Goal: Transaction & Acquisition: Purchase product/service

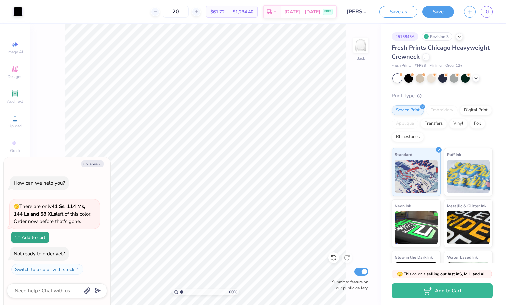
click at [160, 19] on div "20 $61.72 Per Item $1,234.40 Total Est. Delivery [DATE] - [DATE] FREE" at bounding box center [182, 11] width 309 height 23
click at [158, 12] on icon at bounding box center [155, 11] width 5 height 5
click at [165, 12] on div "19 Per Item Total Est. Delivery N/A FREE" at bounding box center [182, 11] width 309 height 23
click at [156, 12] on line at bounding box center [155, 12] width 3 height 0
click at [158, 11] on icon at bounding box center [155, 11] width 5 height 5
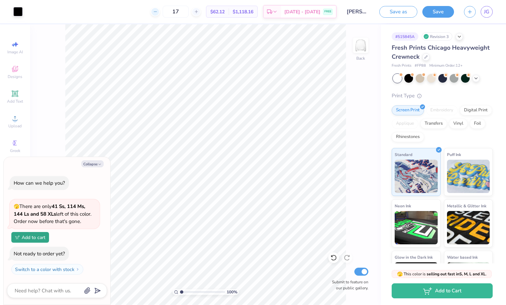
click at [164, 11] on div "17 $62.12 Per Item $1,118.16 Total Est. Delivery [DATE] - [DATE] FREE" at bounding box center [182, 11] width 309 height 23
click at [156, 12] on line at bounding box center [155, 12] width 3 height 0
type input "16"
click at [93, 165] on button "Collapse" at bounding box center [92, 163] width 22 height 7
type textarea "x"
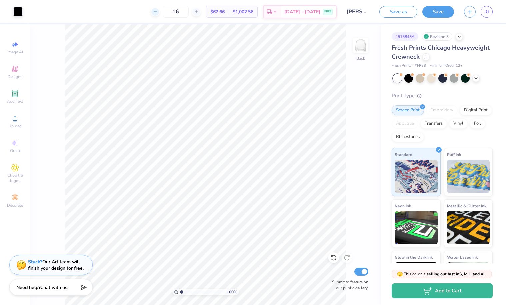
click at [158, 12] on icon at bounding box center [155, 11] width 5 height 5
type input "15"
click at [443, 14] on button "Save" at bounding box center [439, 11] width 32 height 12
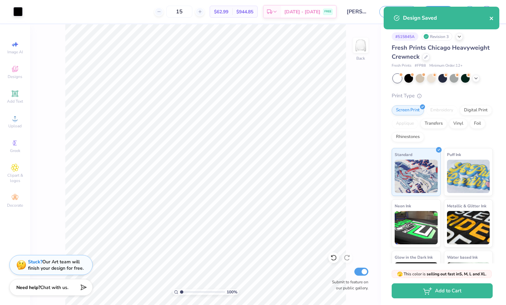
click at [492, 18] on icon "close" at bounding box center [491, 18] width 3 height 3
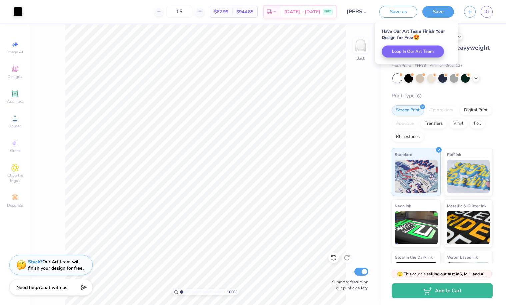
click at [424, 56] on button "Loop In Our Art Team" at bounding box center [413, 52] width 62 height 12
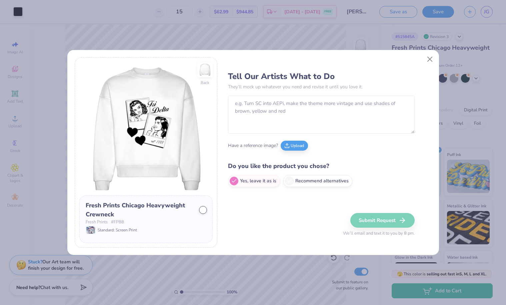
click at [417, 58] on div "Tell Our Artists What to Do They’ll mock up whatever you need and revise it unt…" at bounding box center [329, 152] width 203 height 190
click at [427, 58] on button "Close" at bounding box center [430, 59] width 13 height 13
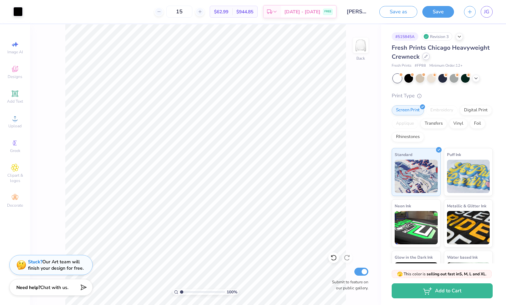
click at [426, 57] on icon at bounding box center [426, 56] width 3 height 3
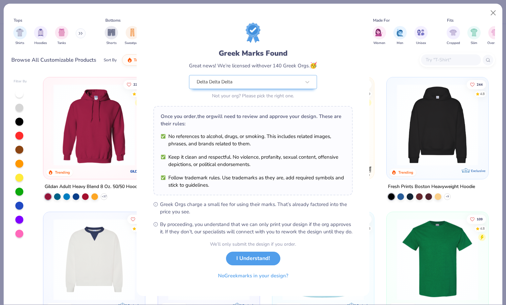
click at [79, 35] on div "Greek Marks Found Great news! We’re licensed with over 140 Greek Orgs. 🥳 Delta …" at bounding box center [253, 152] width 506 height 305
click at [81, 35] on div "Greek Marks Found Great news! We’re licensed with over 140 Greek Orgs. 🥳 Delta …" at bounding box center [253, 152] width 506 height 305
click at [246, 263] on button "I Understand!" at bounding box center [253, 257] width 54 height 14
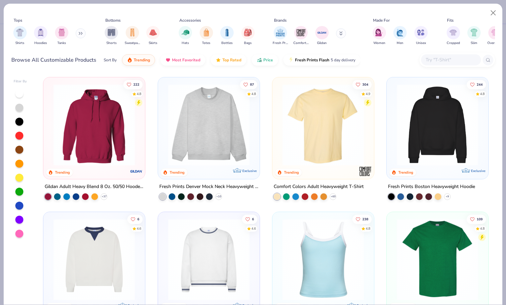
click at [81, 32] on button at bounding box center [81, 33] width 10 height 10
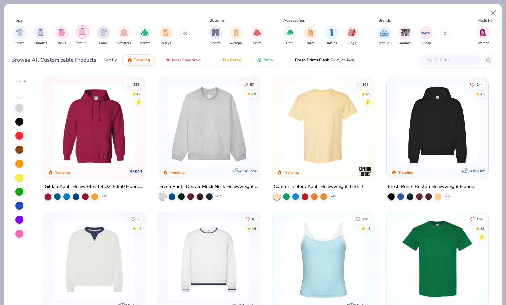
click at [81, 31] on img "filter for Crewnecks" at bounding box center [82, 32] width 7 height 8
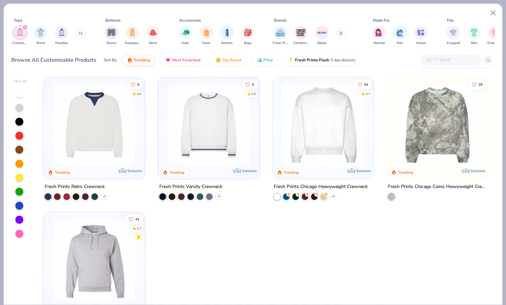
click at [344, 35] on button at bounding box center [341, 33] width 10 height 10
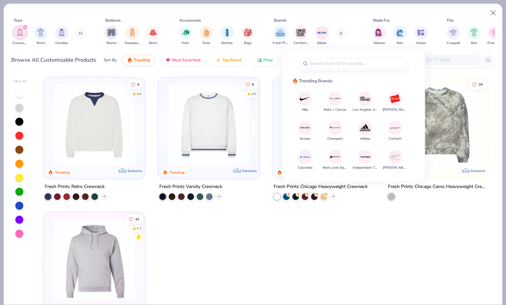
click at [401, 97] on img at bounding box center [396, 99] width 12 height 12
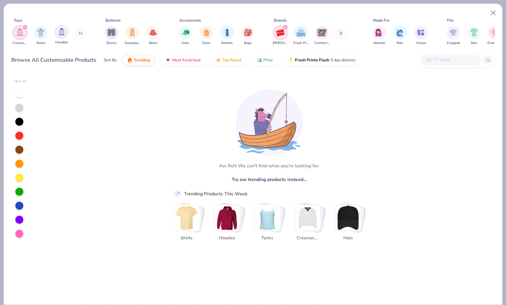
click at [56, 31] on div "filter for Hoodies" at bounding box center [61, 31] width 13 height 13
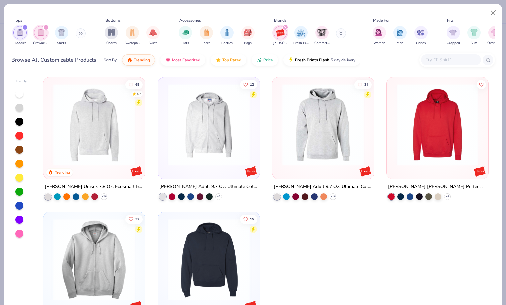
click at [78, 33] on button at bounding box center [81, 33] width 10 height 10
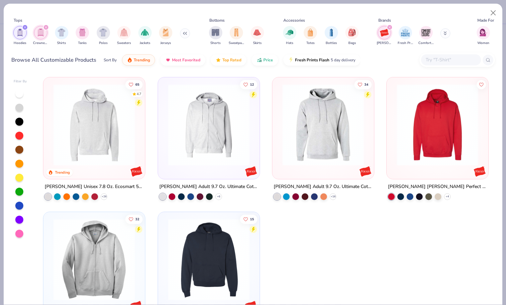
click at [186, 32] on button at bounding box center [185, 33] width 10 height 10
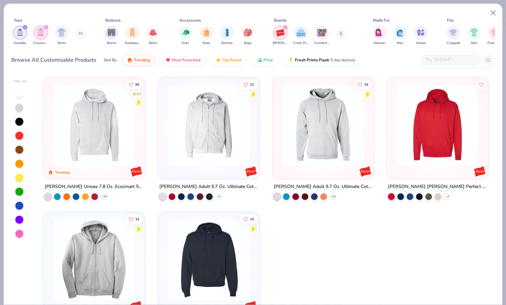
click at [82, 34] on icon at bounding box center [81, 33] width 1 height 2
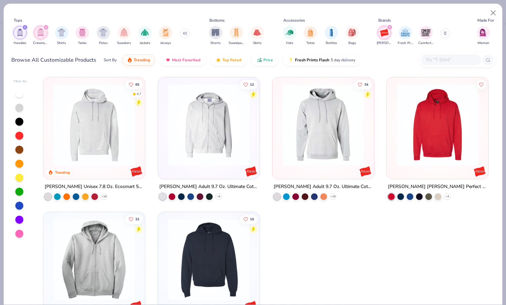
click at [386, 30] on img "filter for Hanes" at bounding box center [385, 33] width 10 height 10
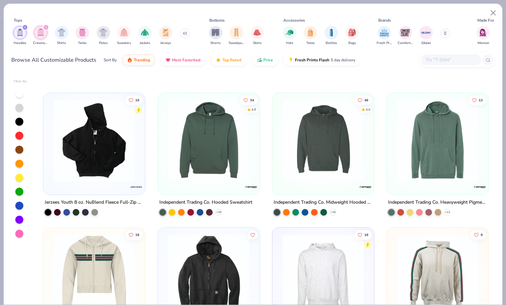
scroll to position [934, 0]
